Goal: Task Accomplishment & Management: Manage account settings

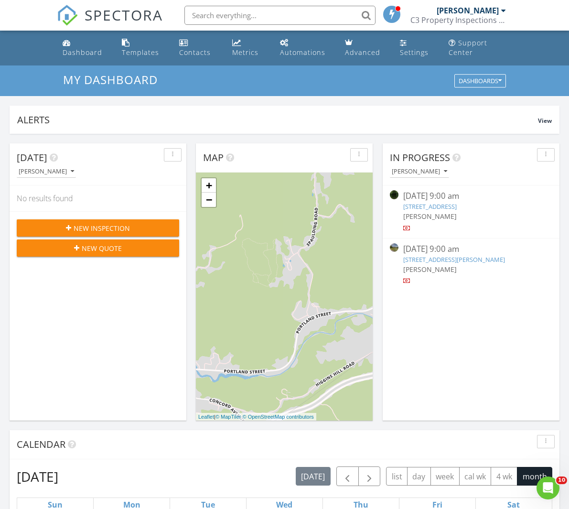
scroll to position [404, 0]
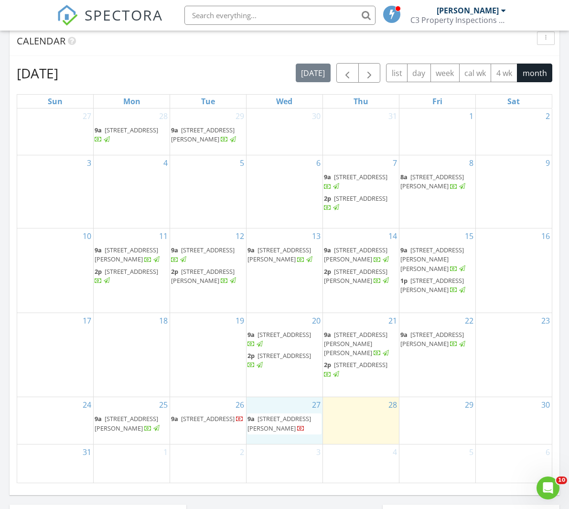
click at [310, 436] on div "27 9a 154 West Street, Barton 05822" at bounding box center [285, 420] width 76 height 47
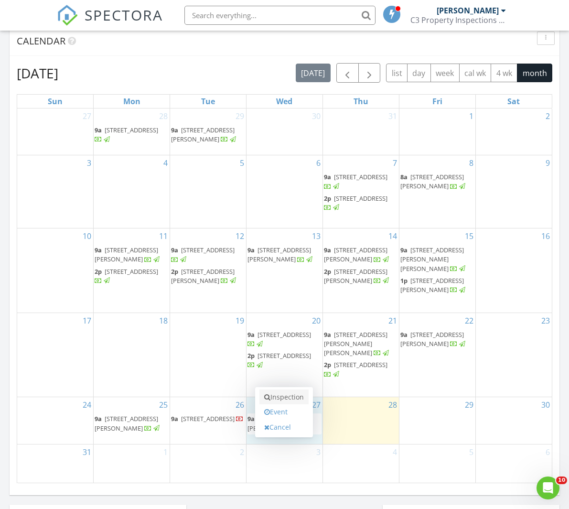
click at [297, 396] on link "Inspection" at bounding box center [284, 397] width 49 height 15
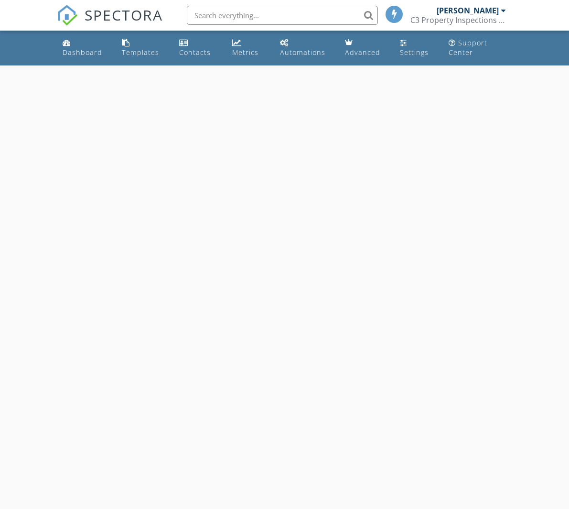
select select "7"
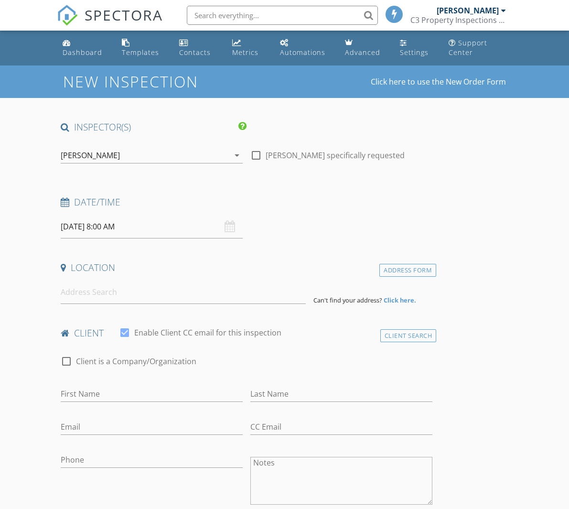
click at [140, 226] on input "08/27/2025 8:00 AM" at bounding box center [152, 226] width 182 height 23
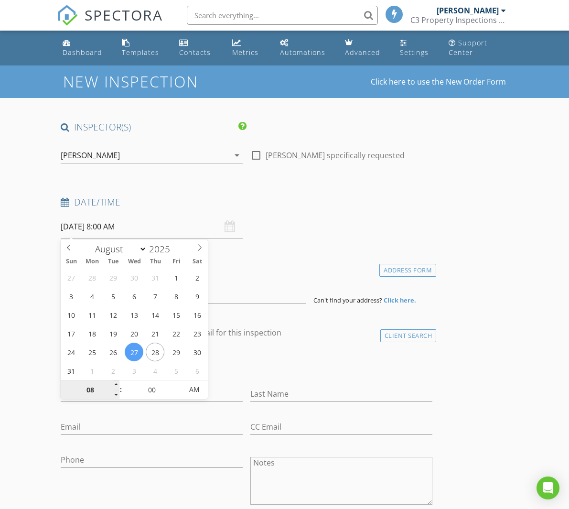
click at [97, 394] on input "08" at bounding box center [90, 390] width 59 height 19
type input "01"
type input "08/27/2025 1:00 PM"
click at [199, 397] on span "AM" at bounding box center [195, 389] width 26 height 19
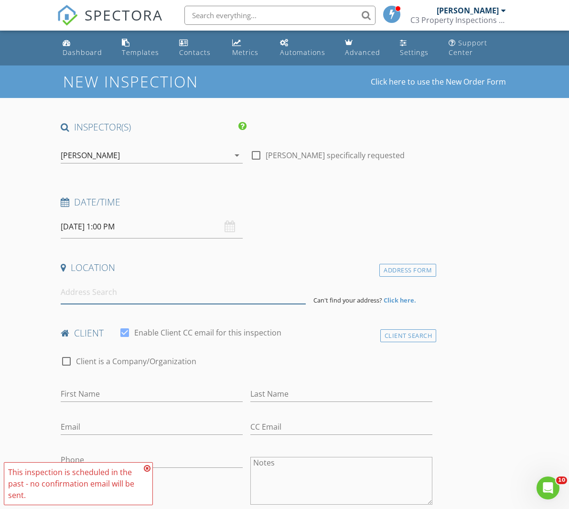
click at [136, 295] on input at bounding box center [183, 292] width 245 height 23
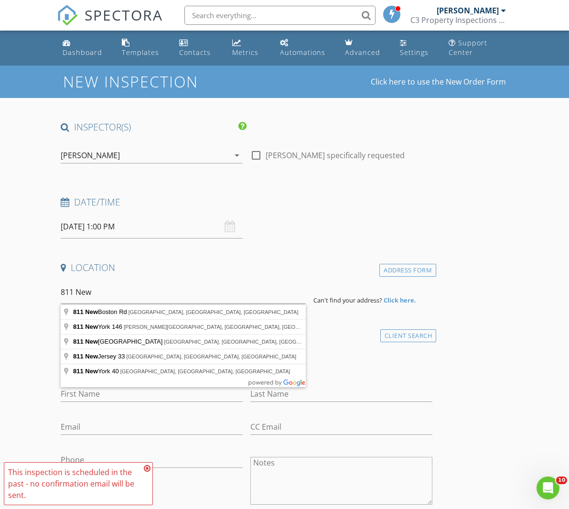
type input "811 New Boston Rd, Saint Johnsbury, VT, USA"
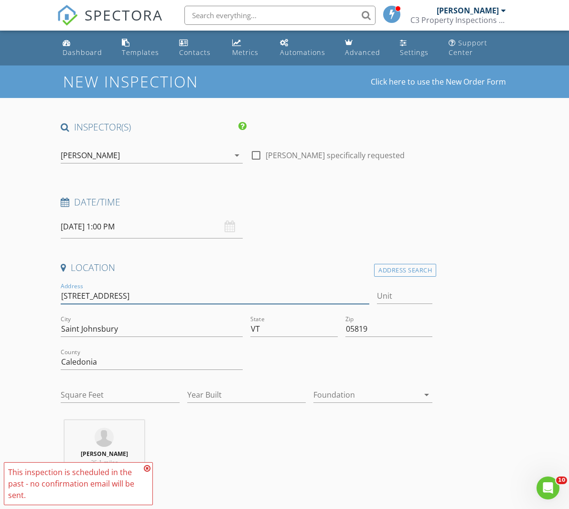
click at [150, 304] on div "Address 811 New Boston Rd" at bounding box center [215, 300] width 309 height 25
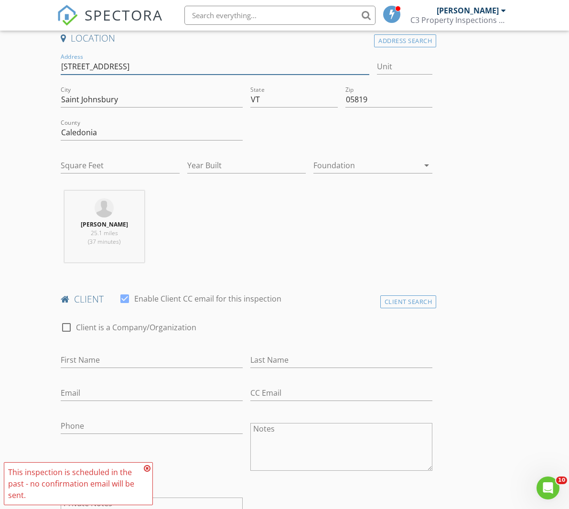
scroll to position [392, 0]
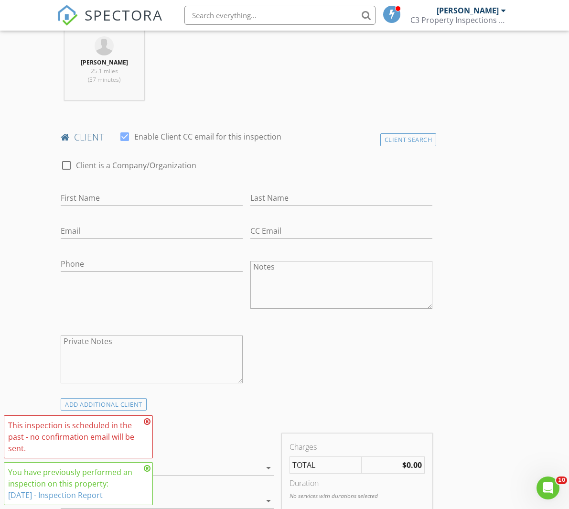
type input "811 New Boston Road"
click at [137, 196] on input "First Name" at bounding box center [152, 198] width 182 height 16
type input "Ryan"
type input "Cloutier"
click at [82, 231] on input "Email" at bounding box center [152, 231] width 182 height 16
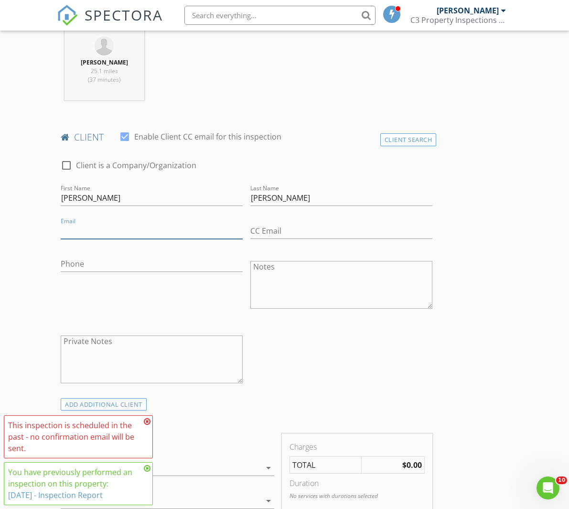
paste input "s42lt@hotmail.com"
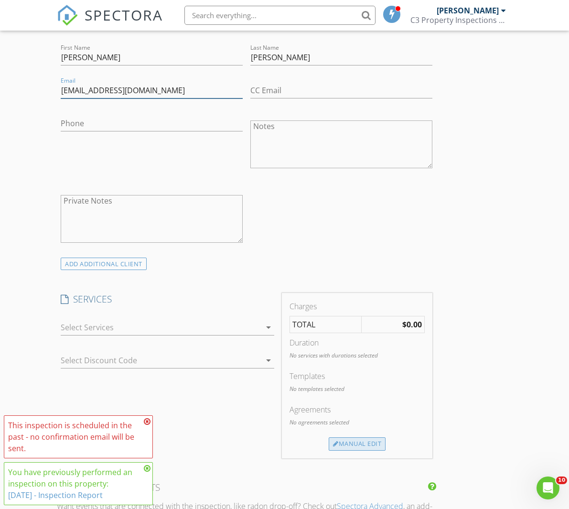
type input "s42lt@hotmail.com"
click at [353, 440] on div "Manual Edit" at bounding box center [357, 444] width 57 height 13
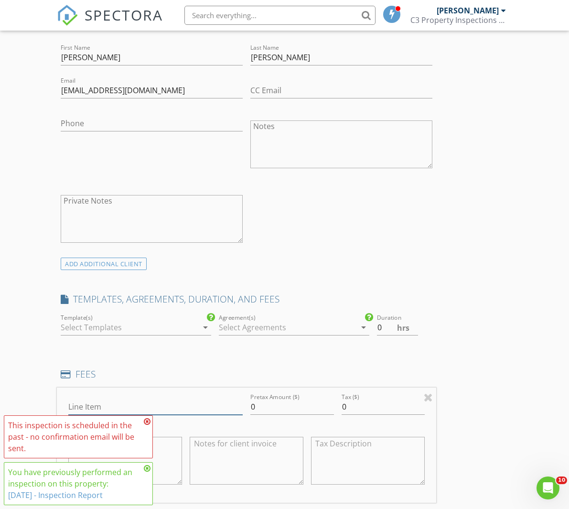
click at [160, 402] on input "Line Item" at bounding box center [155, 407] width 175 height 16
type input "General Inspection Fee"
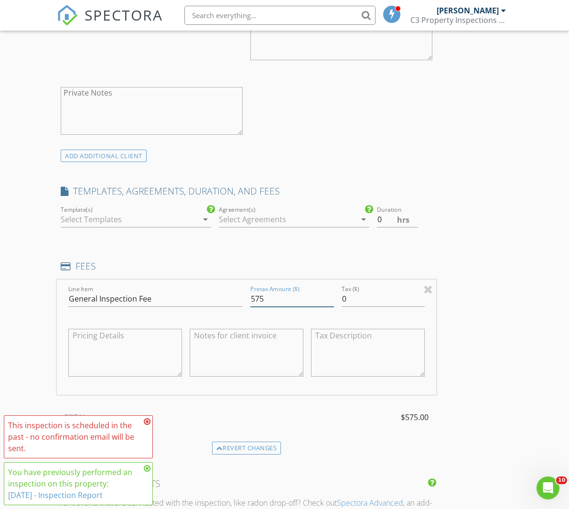
scroll to position [881, 0]
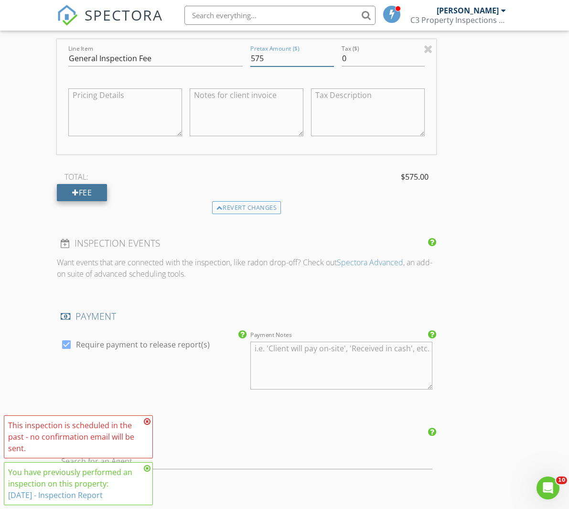
type input "575"
click at [106, 188] on div "Fee" at bounding box center [82, 192] width 50 height 17
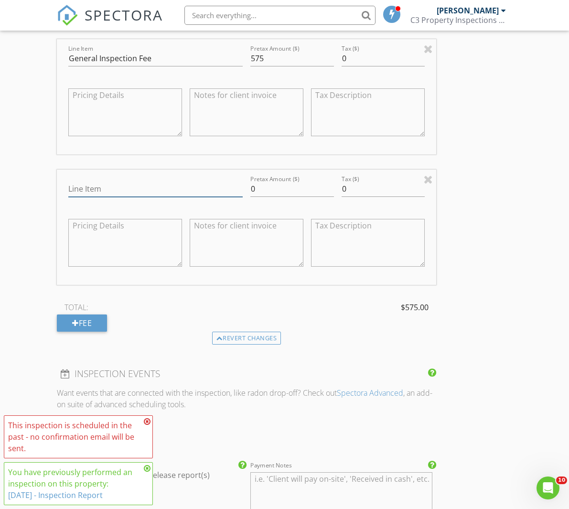
click at [111, 186] on input "Line Item" at bounding box center [155, 189] width 175 height 16
type input "FHA/VA Water Test"
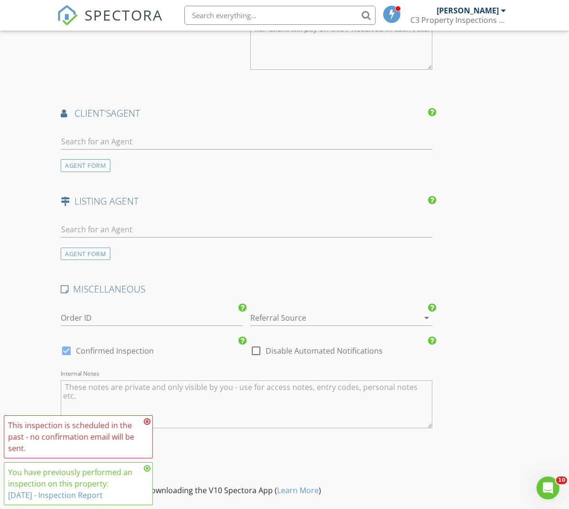
scroll to position [1437, 0]
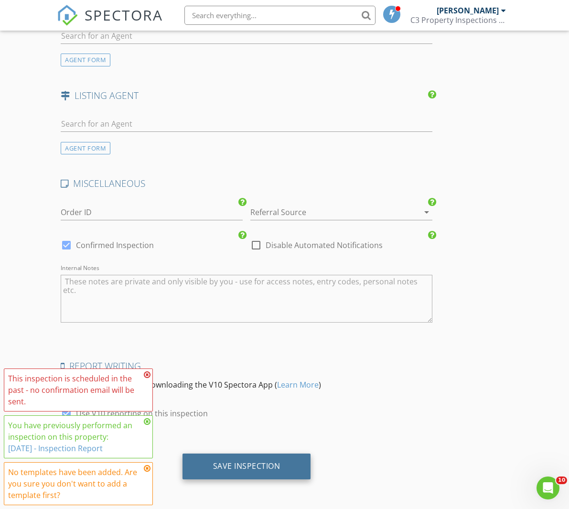
type input "120"
click at [248, 456] on div "Save Inspection" at bounding box center [247, 467] width 129 height 26
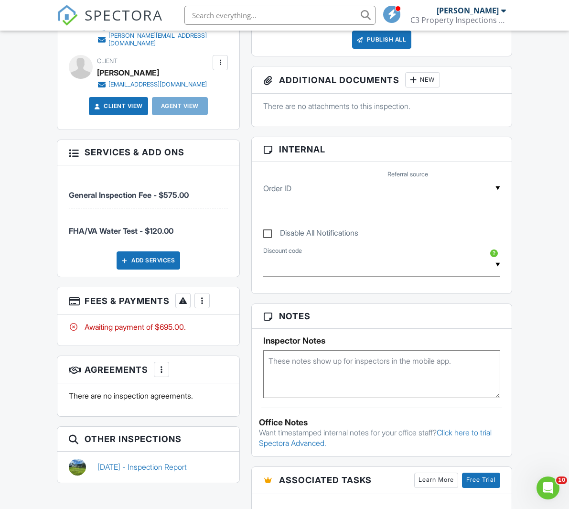
scroll to position [338, 0]
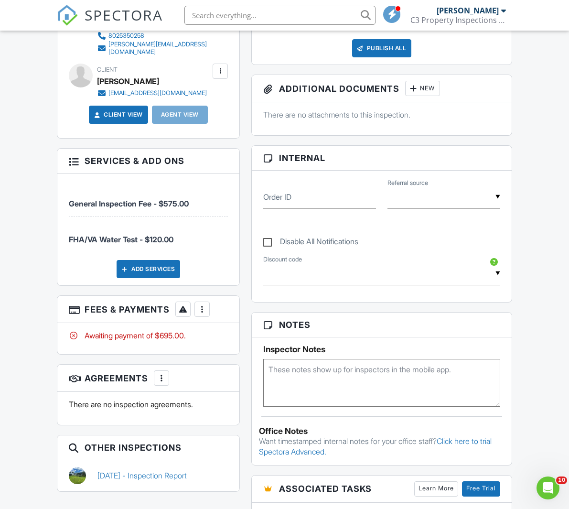
click at [201, 307] on div at bounding box center [202, 310] width 10 height 10
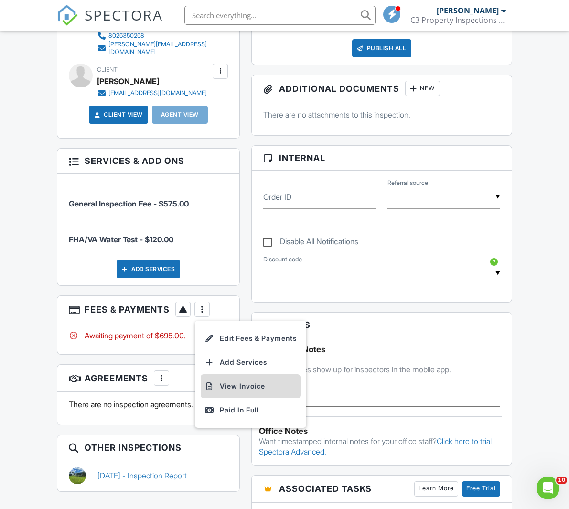
click at [226, 386] on li "View Invoice" at bounding box center [251, 386] width 100 height 24
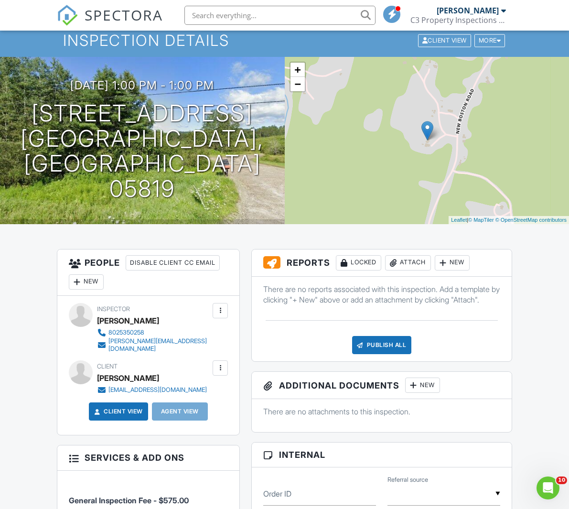
scroll to position [0, 0]
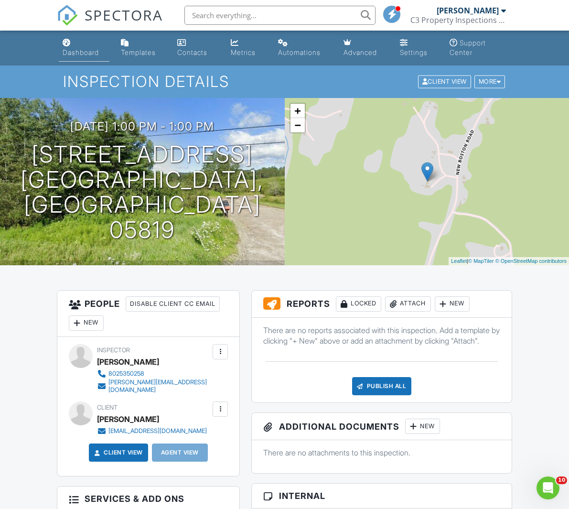
click at [76, 52] on div "Dashboard" at bounding box center [81, 52] width 36 height 8
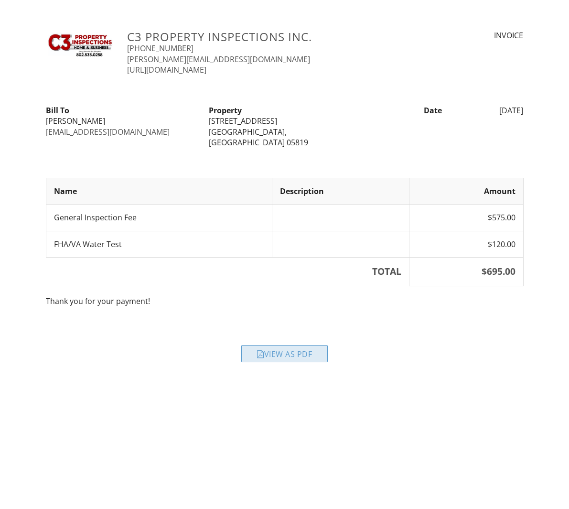
click at [279, 345] on div "View as PDF" at bounding box center [284, 353] width 87 height 17
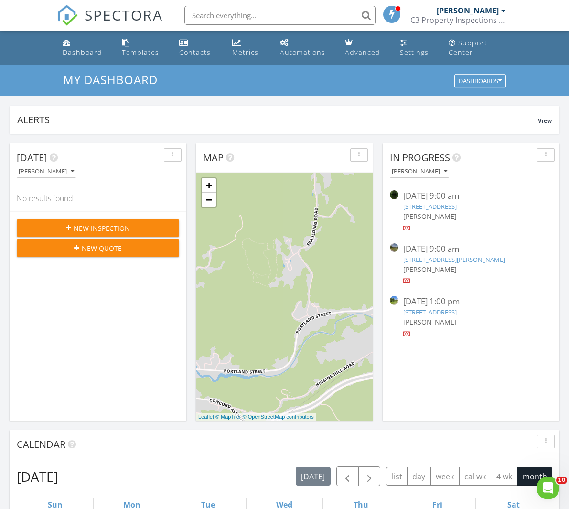
click at [457, 204] on link "[STREET_ADDRESS]" at bounding box center [431, 206] width 54 height 9
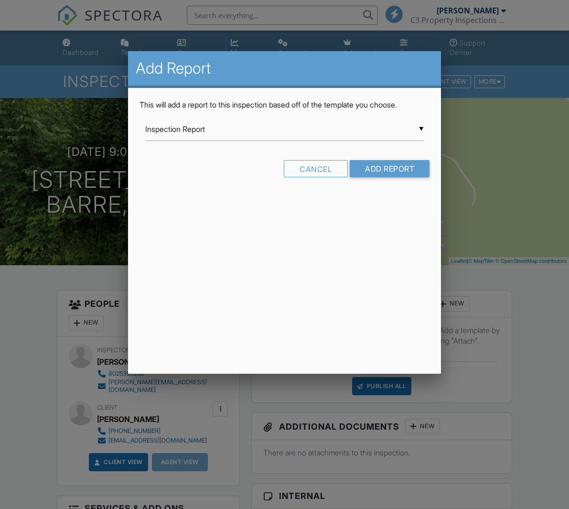
click at [558, 316] on div at bounding box center [284, 270] width 569 height 636
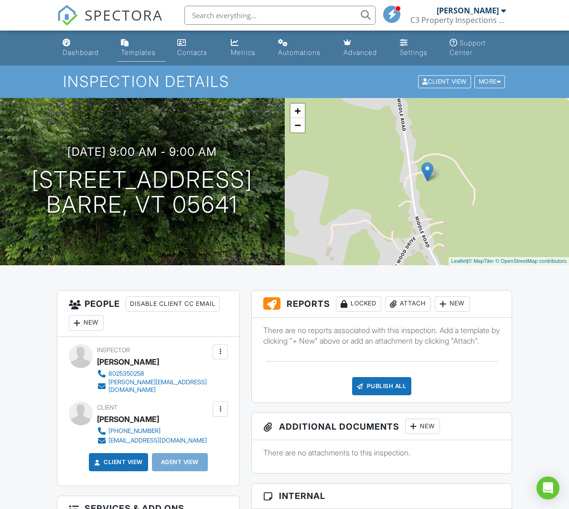
click at [140, 47] on link "Templates" at bounding box center [141, 47] width 49 height 27
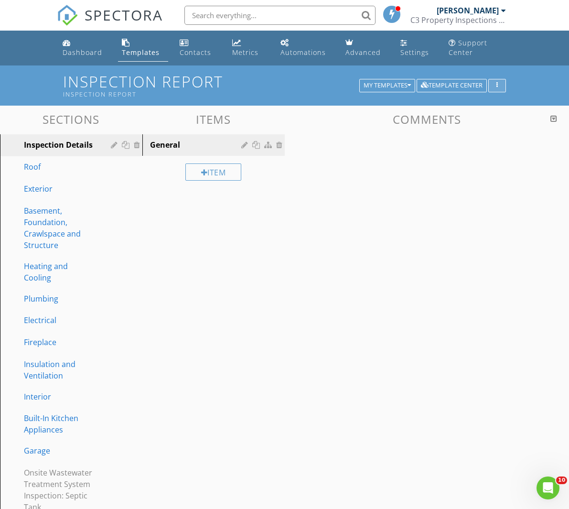
click at [493, 84] on div "button" at bounding box center [497, 85] width 9 height 7
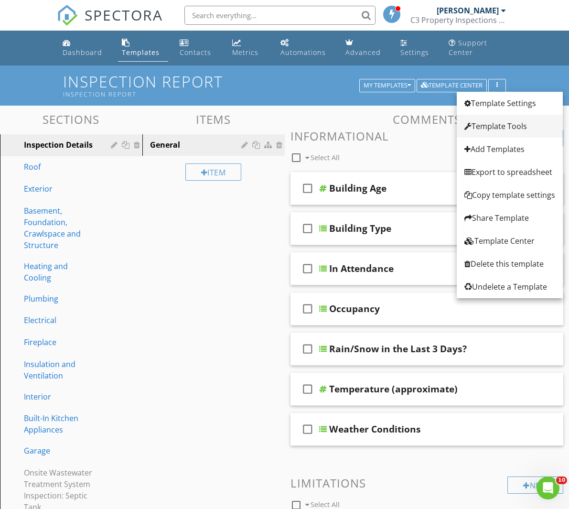
click at [503, 127] on div "Template Tools" at bounding box center [510, 125] width 91 height 11
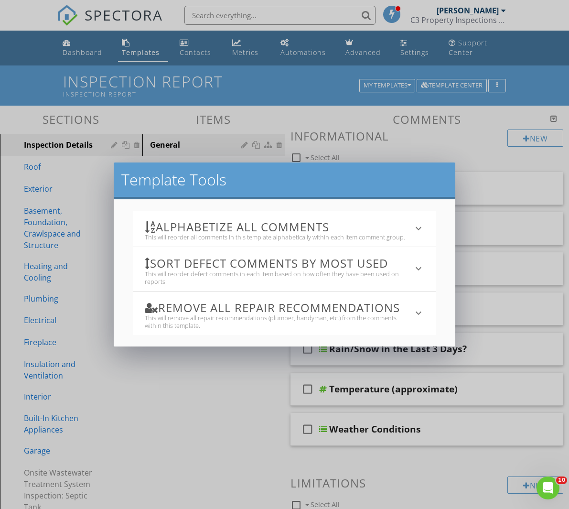
click at [363, 209] on div "Alphabetize All Comments This will reorder all comments in this template alphab…" at bounding box center [285, 272] width 342 height 147
click at [363, 229] on h3 "Alphabetize All Comments" at bounding box center [279, 226] width 268 height 13
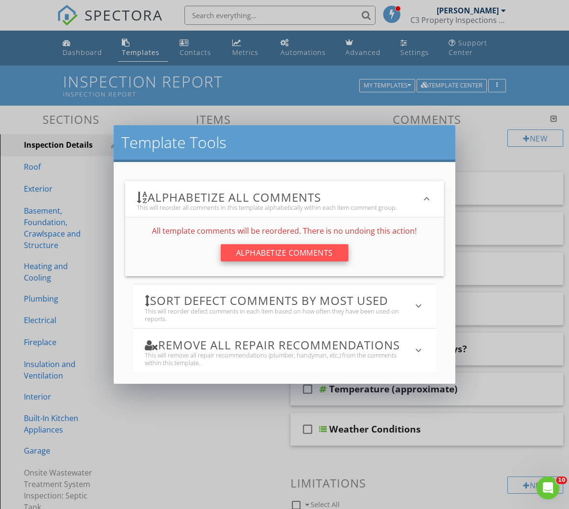
click at [283, 254] on div "Alphabetize Comments" at bounding box center [285, 252] width 128 height 17
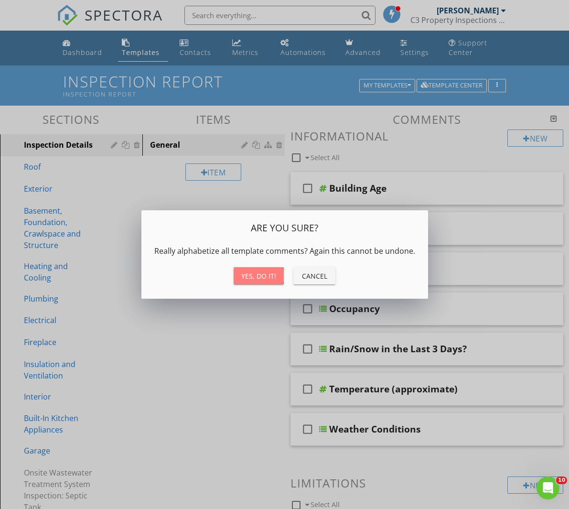
click at [269, 270] on button "Yes, do it!" at bounding box center [259, 275] width 50 height 17
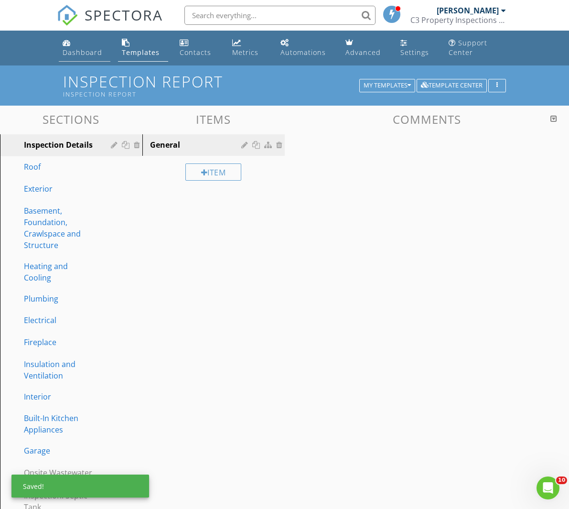
click at [81, 50] on div "Dashboard" at bounding box center [83, 52] width 40 height 9
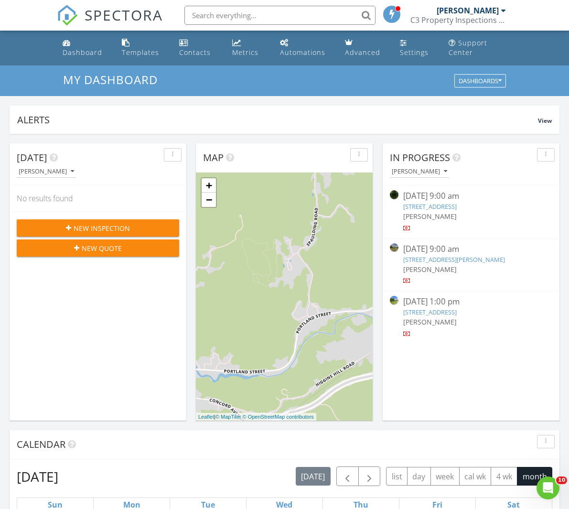
click at [439, 211] on div "[STREET_ADDRESS]" at bounding box center [471, 206] width 135 height 9
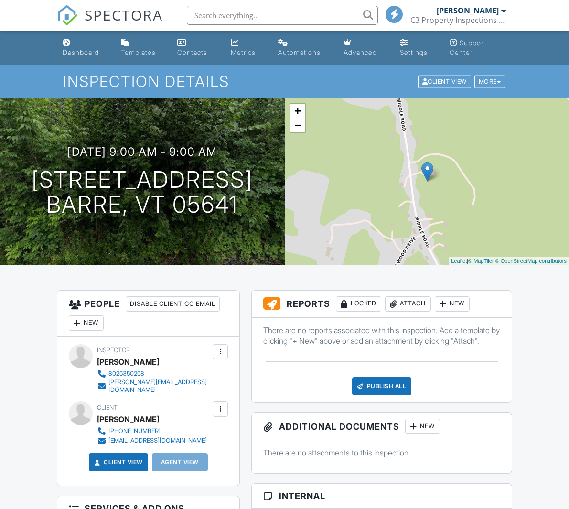
click at [466, 306] on div "New" at bounding box center [452, 303] width 35 height 15
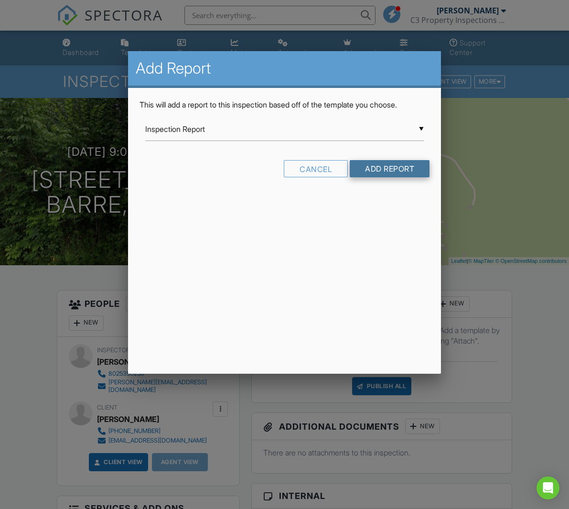
click at [399, 174] on input "Add Report" at bounding box center [390, 168] width 80 height 17
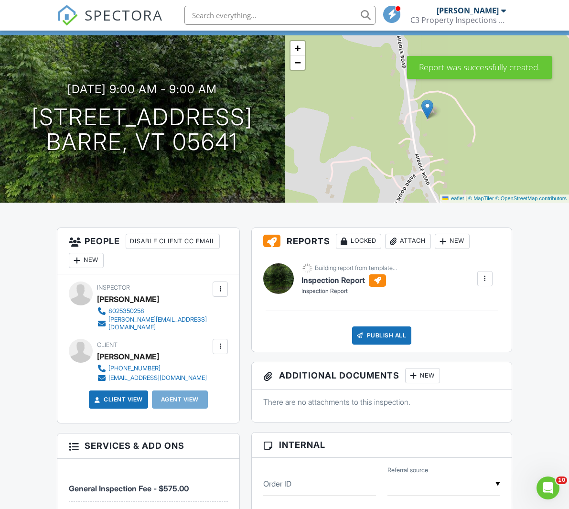
scroll to position [64, 0]
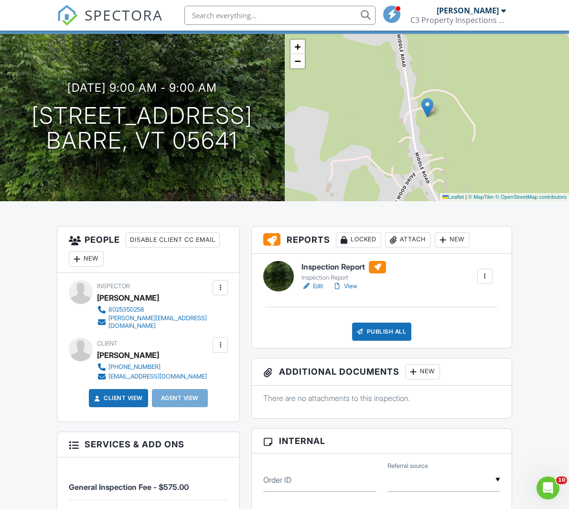
click at [316, 286] on link "Edit" at bounding box center [313, 287] width 22 height 10
